Goal: Download file/media

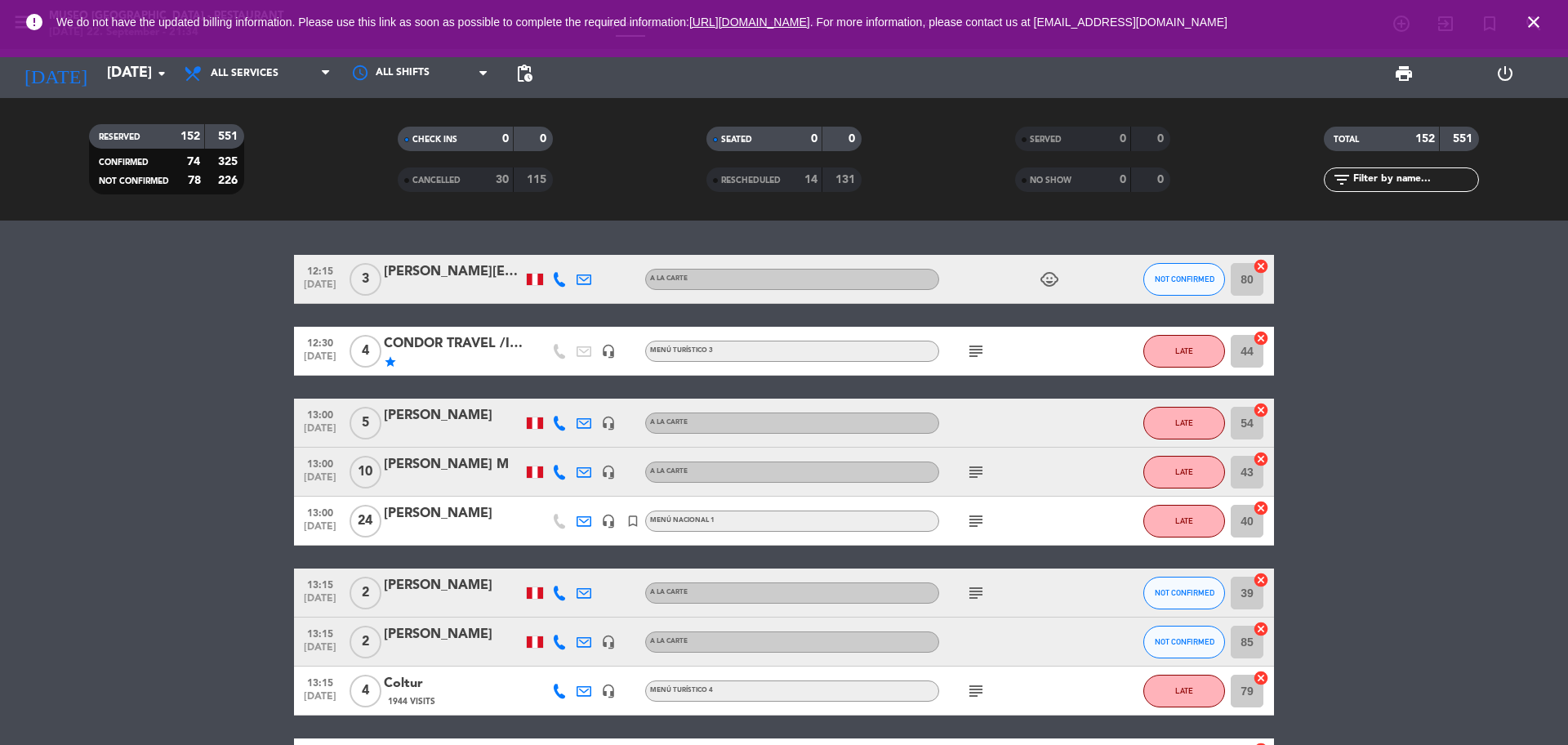
click at [487, 174] on div "30" at bounding box center [493, 179] width 33 height 19
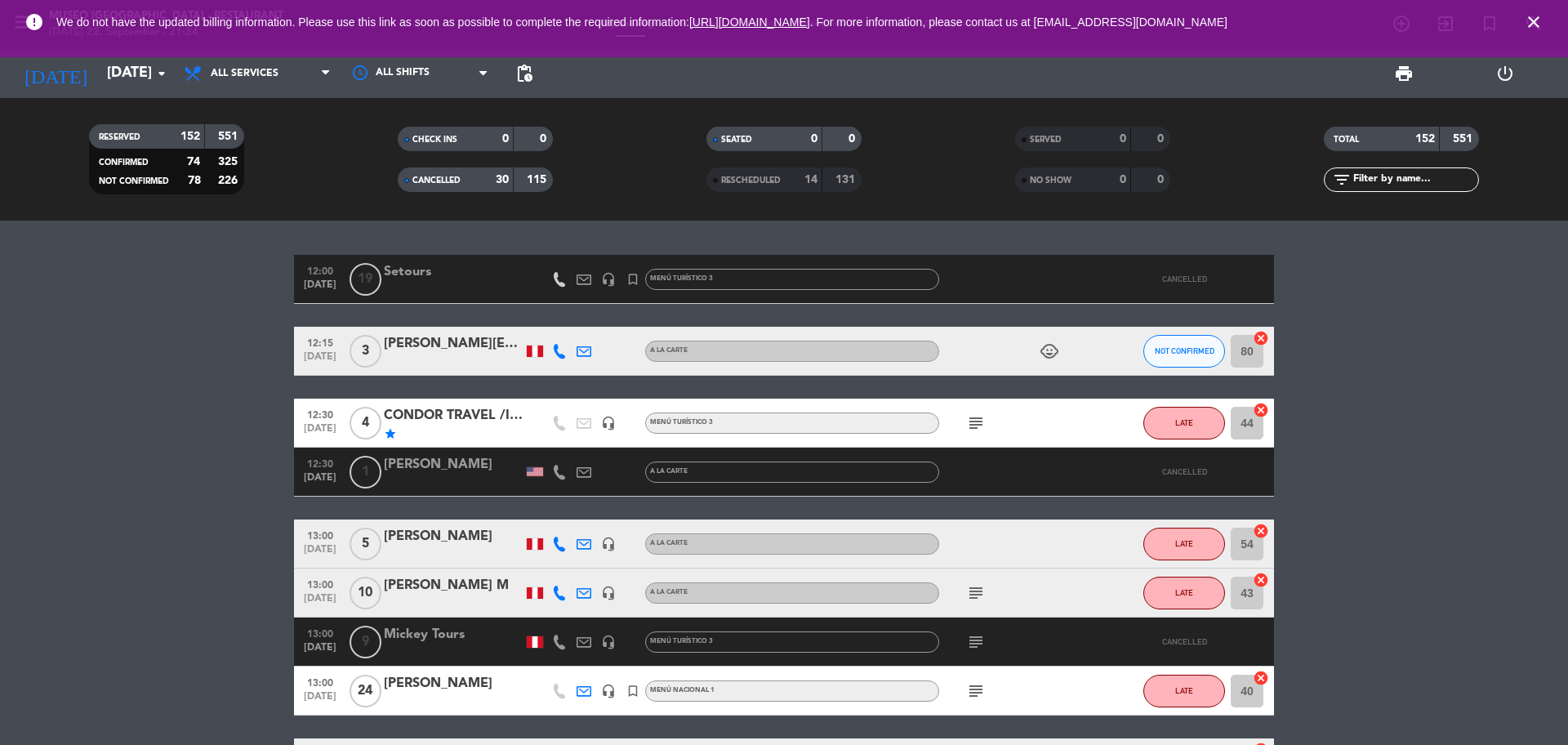
click at [1529, 15] on icon "close" at bounding box center [1534, 22] width 19 height 19
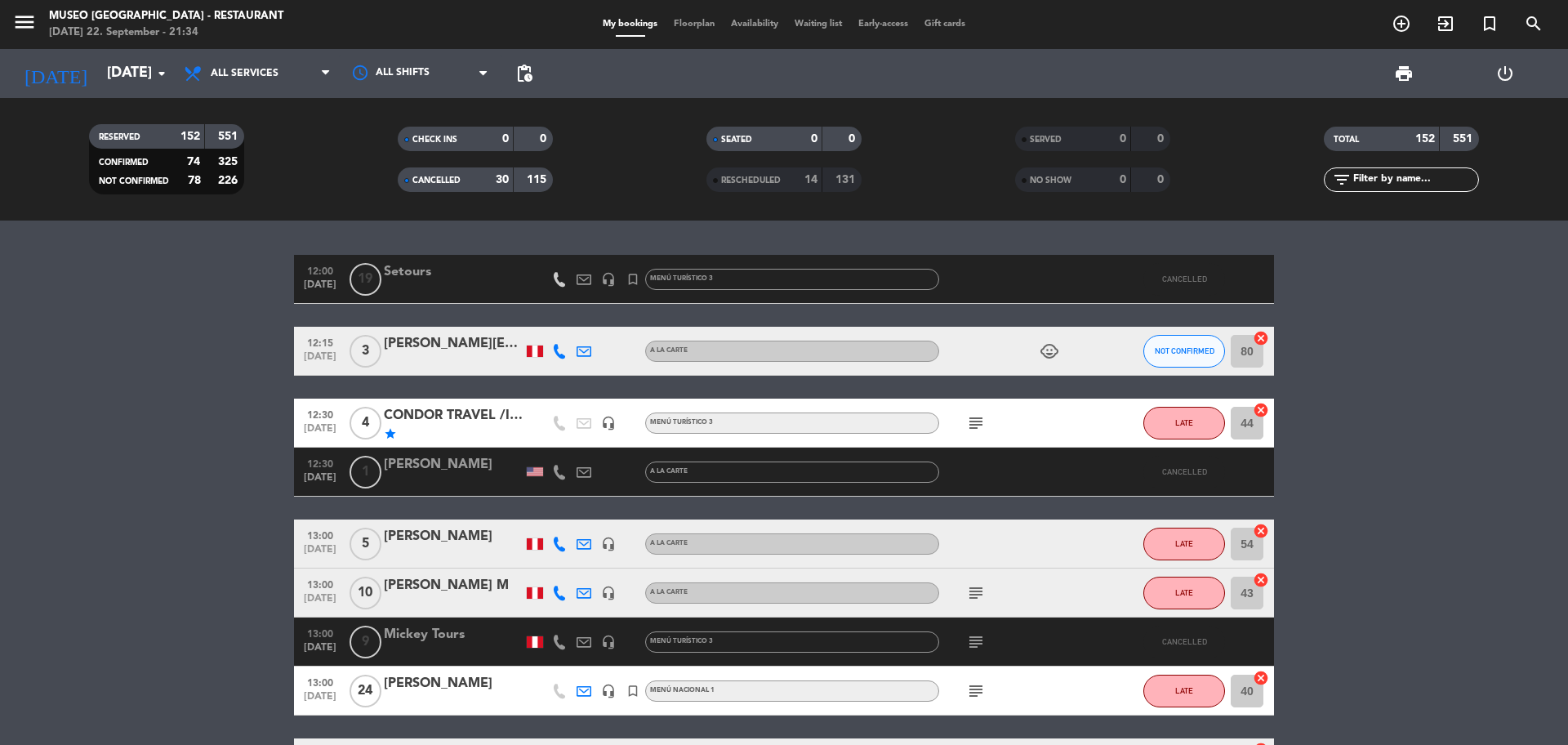
click at [1114, 142] on div "0" at bounding box center [1110, 139] width 33 height 19
click at [1113, 182] on div "0" at bounding box center [1110, 179] width 33 height 19
click at [1409, 72] on span "print" at bounding box center [1404, 73] width 19 height 19
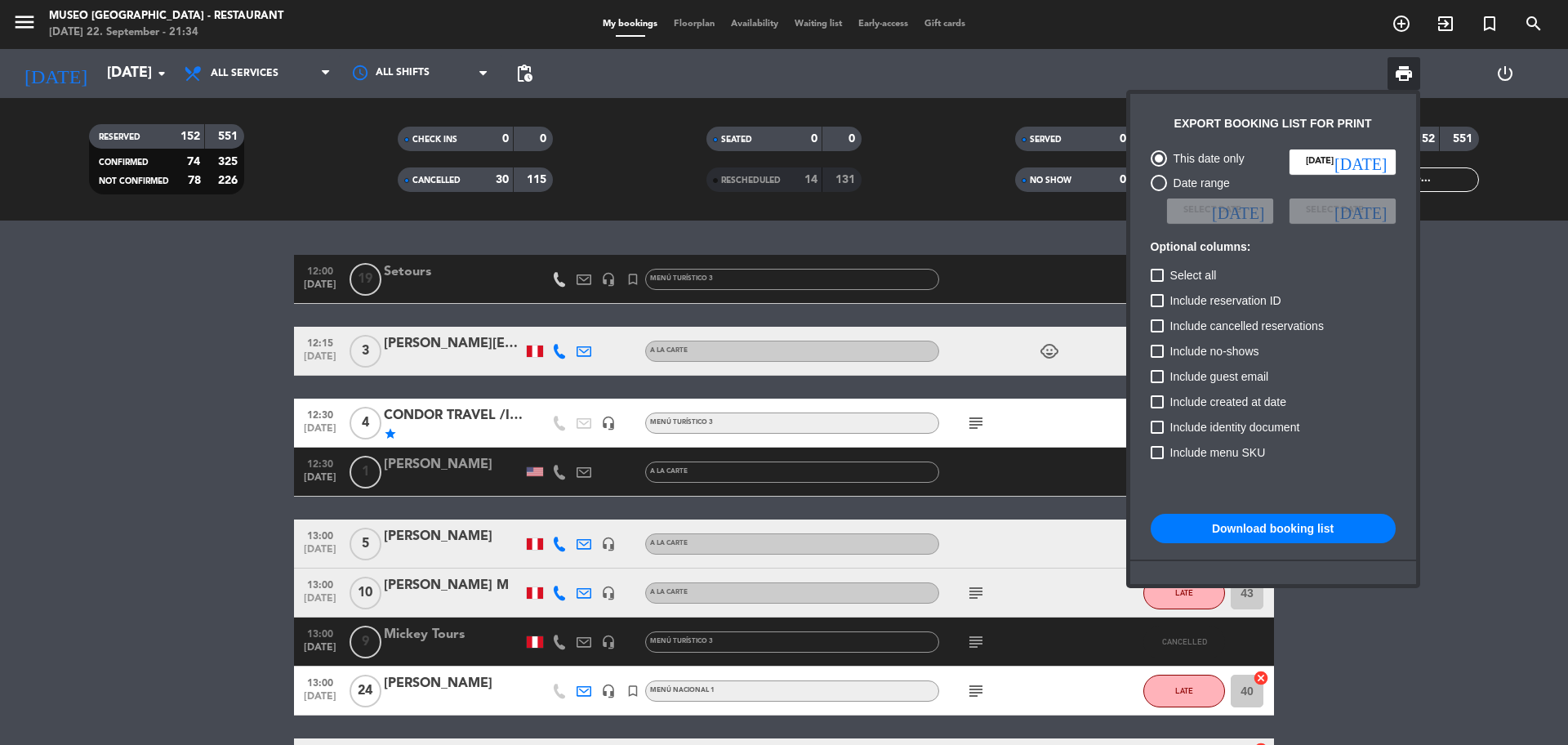
click at [1155, 339] on div "Include cancelled reservations" at bounding box center [1272, 329] width 245 height 26
click at [1156, 347] on div at bounding box center [1156, 351] width 13 height 13
click at [1156, 358] on input "Include no-shows" at bounding box center [1156, 358] width 1 height 1
checkbox input "true"
click at [1155, 328] on div at bounding box center [1156, 325] width 13 height 13
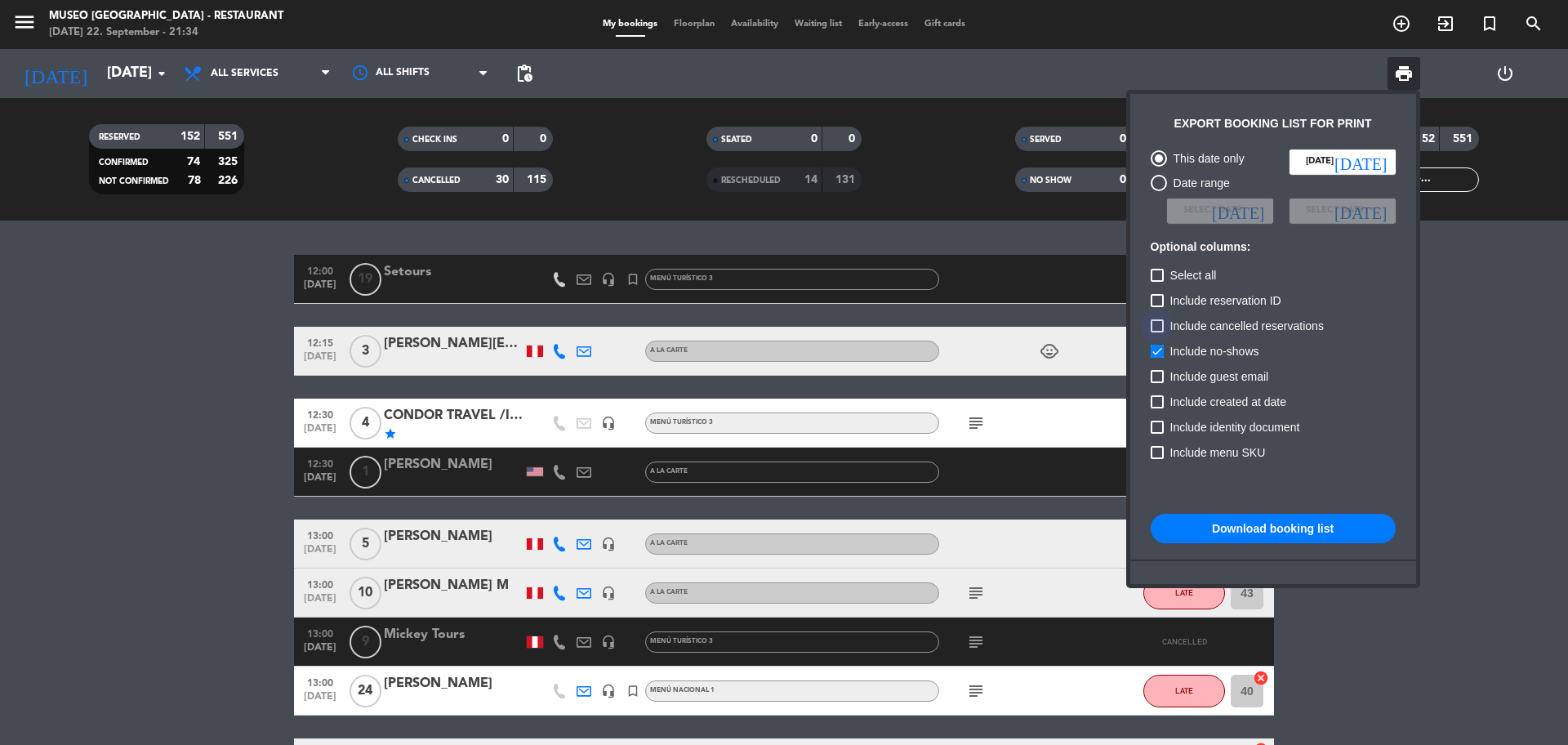
click at [1156, 332] on input "Include cancelled reservations" at bounding box center [1156, 332] width 1 height 1
checkbox input "true"
click at [1246, 527] on button "Download booking list" at bounding box center [1272, 528] width 245 height 29
click at [1470, 315] on div at bounding box center [784, 372] width 1568 height 745
